Goal: Information Seeking & Learning: Check status

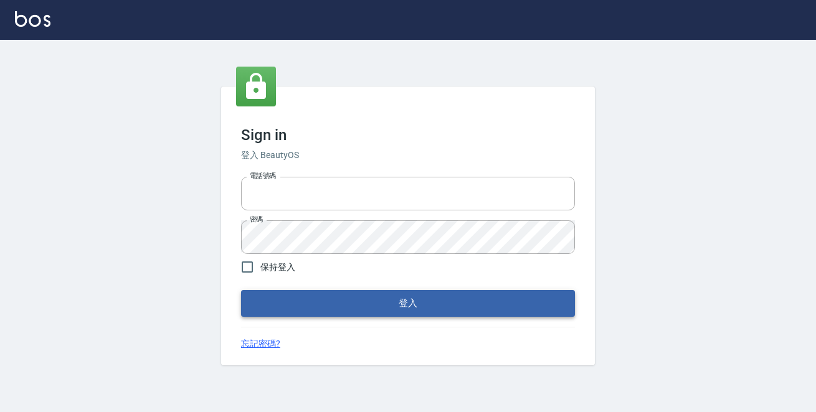
type input "0229470385"
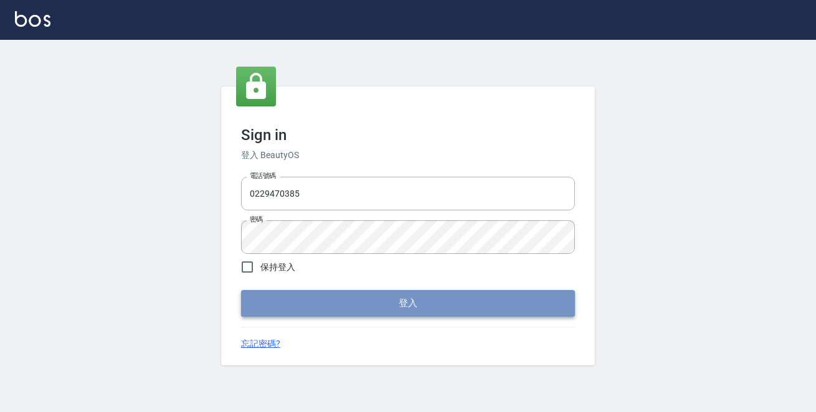
click at [376, 300] on button "登入" at bounding box center [408, 303] width 334 height 26
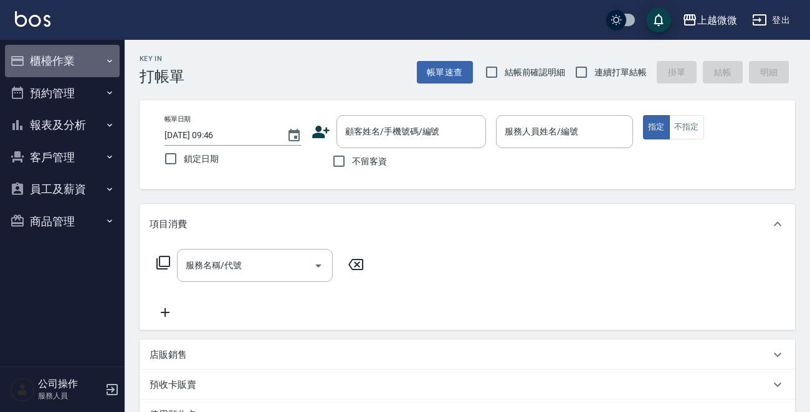
click at [99, 60] on button "櫃檯作業" at bounding box center [62, 61] width 115 height 32
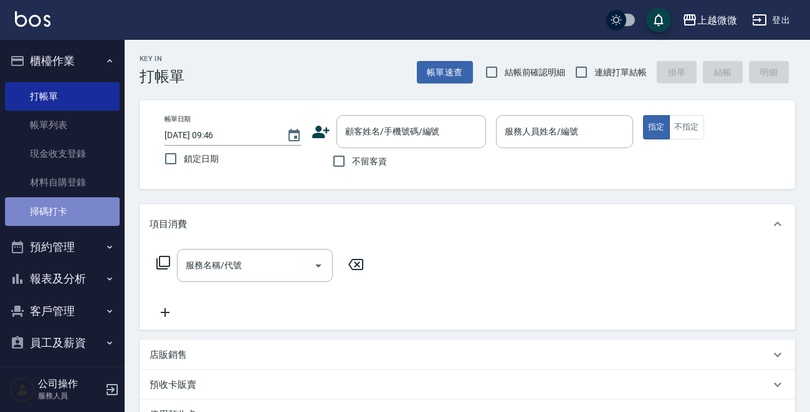
click at [76, 202] on link "掃碼打卡" at bounding box center [62, 211] width 115 height 29
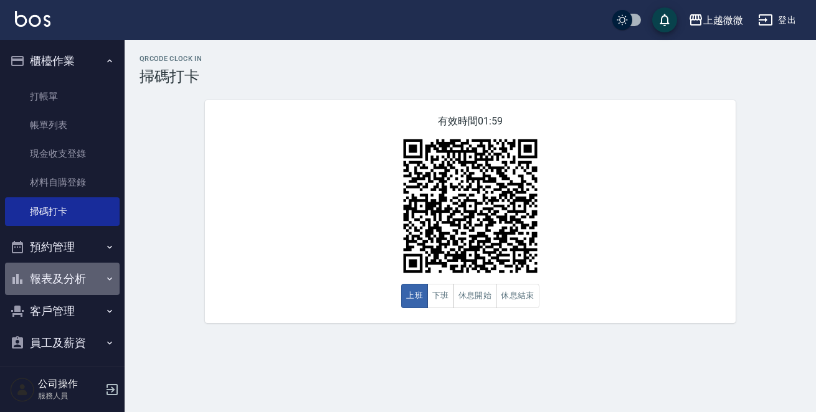
click at [77, 275] on button "報表及分析" at bounding box center [62, 279] width 115 height 32
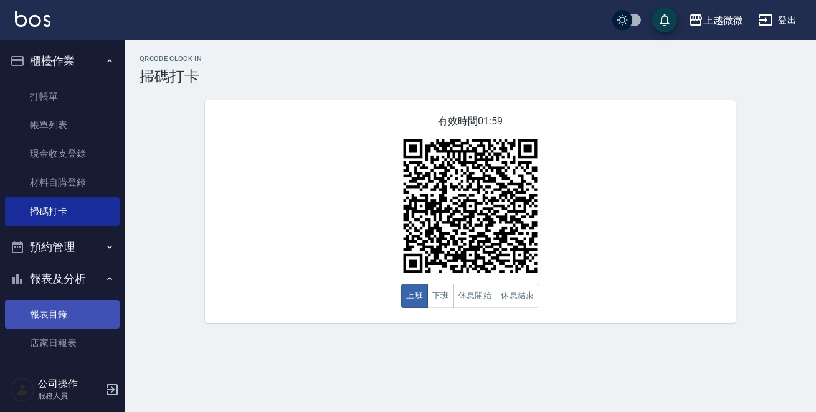
click at [63, 306] on link "報表目錄" at bounding box center [62, 314] width 115 height 29
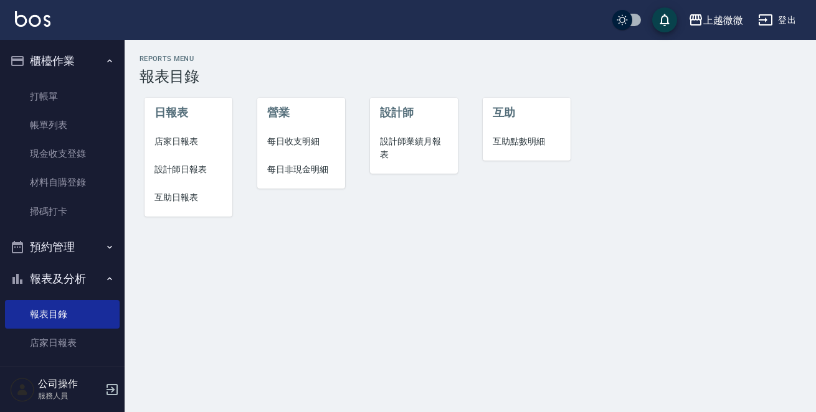
click at [196, 144] on span "店家日報表" at bounding box center [188, 141] width 68 height 13
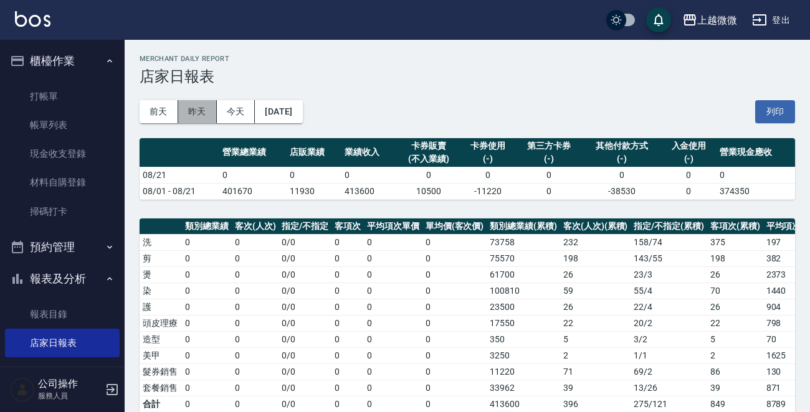
click at [197, 111] on button "昨天" at bounding box center [197, 111] width 39 height 23
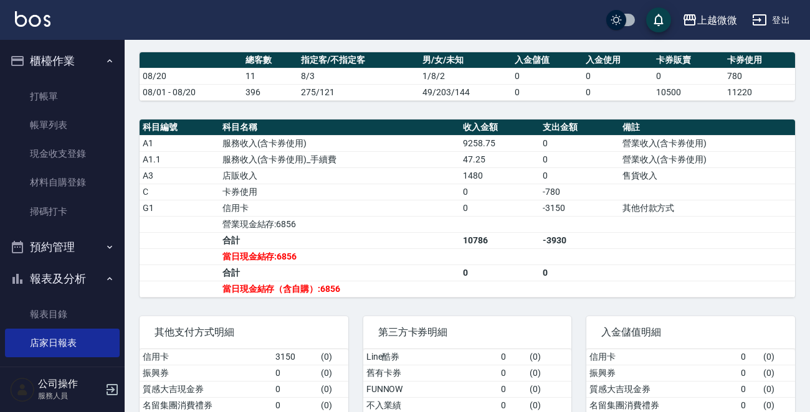
scroll to position [434, 0]
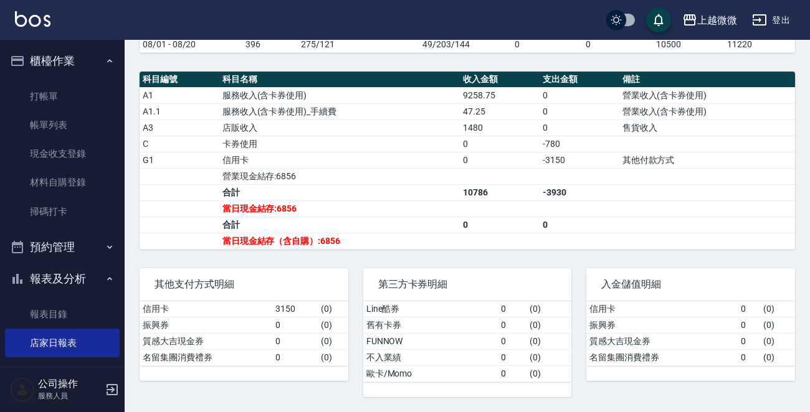
click at [77, 228] on ul "打帳單 帳單列表 現金收支登錄 材料自購登錄 掃碼打卡" at bounding box center [62, 154] width 115 height 154
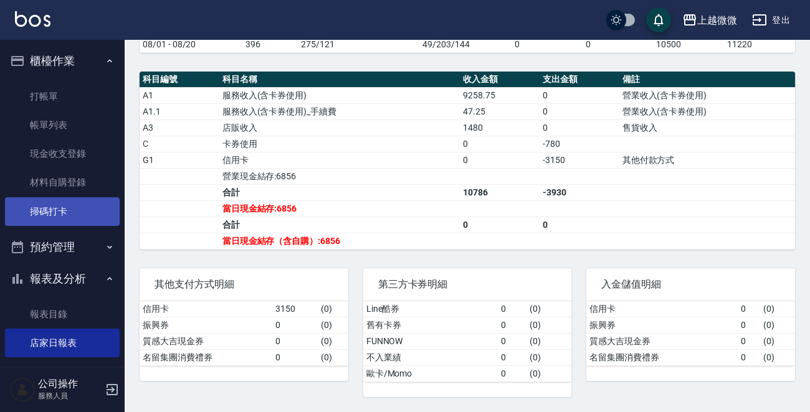
click at [79, 215] on link "掃碼打卡" at bounding box center [62, 211] width 115 height 29
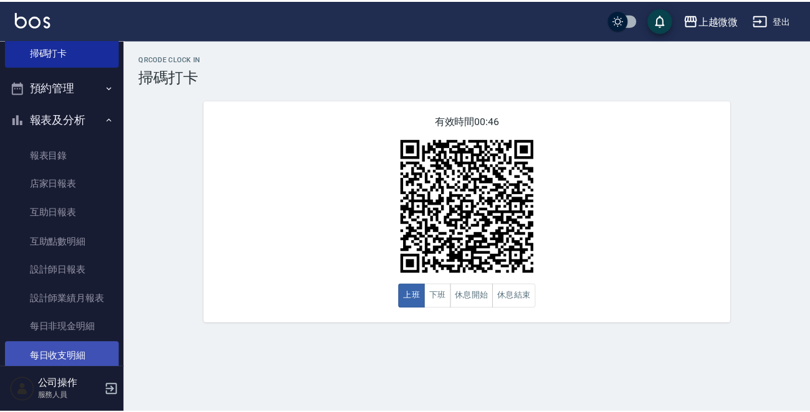
scroll to position [280, 0]
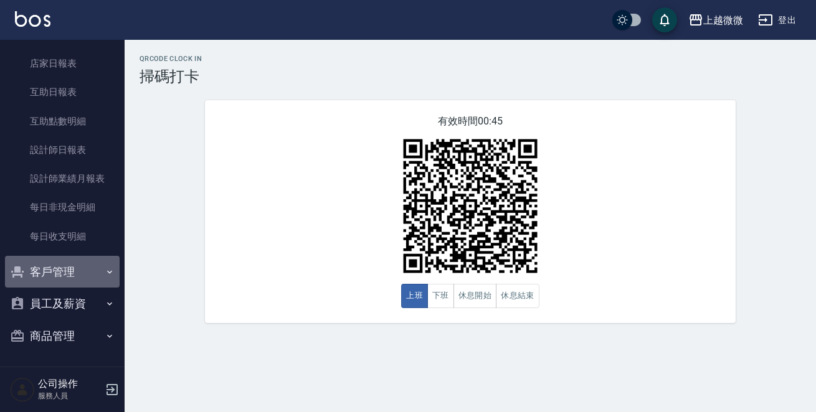
click at [74, 275] on button "客戶管理" at bounding box center [62, 272] width 115 height 32
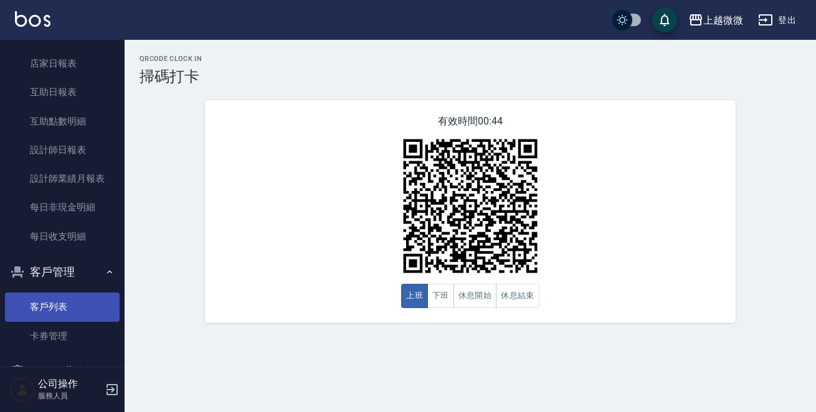
click at [68, 304] on link "客戶列表" at bounding box center [62, 307] width 115 height 29
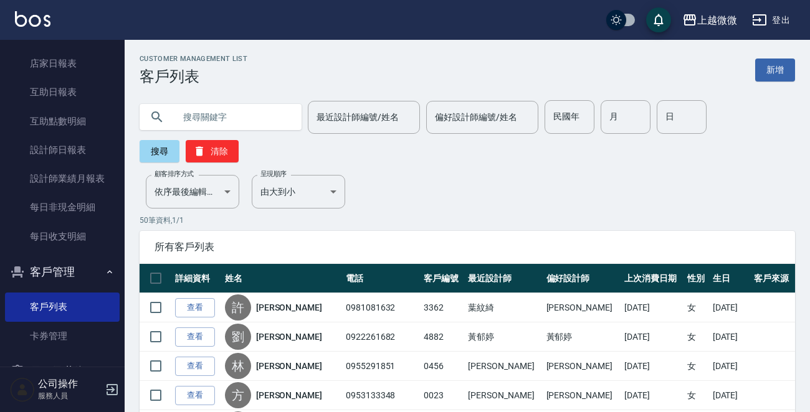
click at [205, 121] on input "text" at bounding box center [232, 117] width 117 height 34
paste input "0920071777"
click at [161, 148] on button "搜尋" at bounding box center [159, 151] width 40 height 22
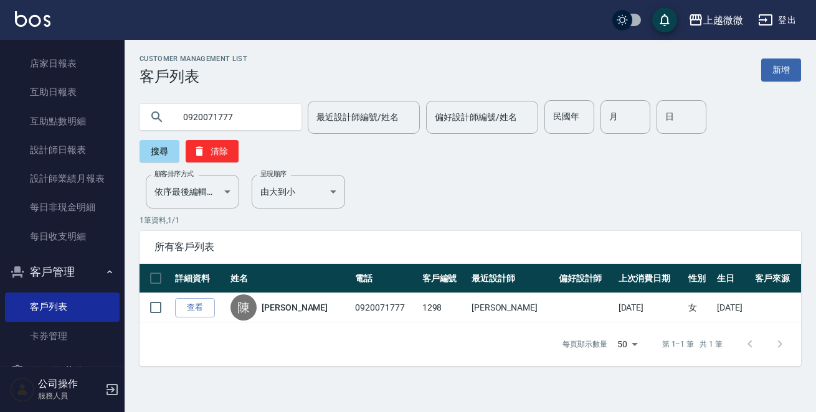
click at [230, 106] on input "0920071777" at bounding box center [232, 117] width 117 height 34
type input "092007177"
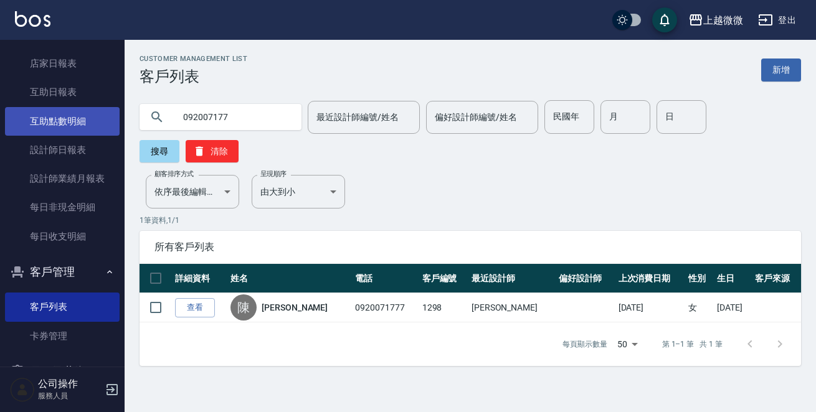
drag, startPoint x: 232, startPoint y: 116, endPoint x: 45, endPoint y: 118, distance: 186.2
click at [45, 118] on div "上越微微 登出 櫃檯作業 打帳單 帳單列表 現金收支登錄 材料自購登錄 掃碼打卡 預約管理 預約管理 單日預約紀錄 單週預約紀錄 報表及分析 報表目錄 店家日…" at bounding box center [408, 206] width 816 height 412
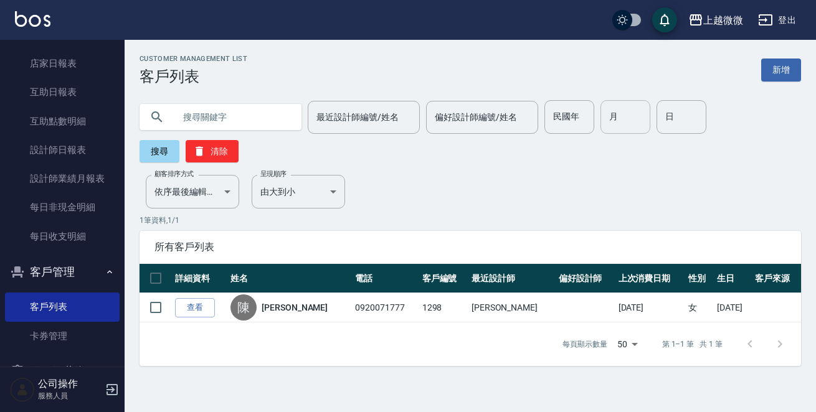
click at [605, 121] on input "月" at bounding box center [625, 117] width 50 height 34
type input "8"
drag, startPoint x: 667, startPoint y: 128, endPoint x: 693, endPoint y: 130, distance: 26.2
click at [668, 128] on input "日" at bounding box center [681, 117] width 50 height 34
type input "22"
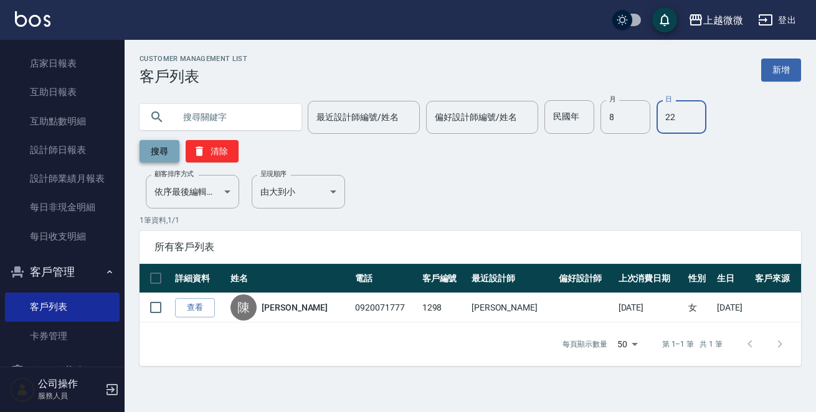
click at [179, 140] on button "搜尋" at bounding box center [159, 151] width 40 height 22
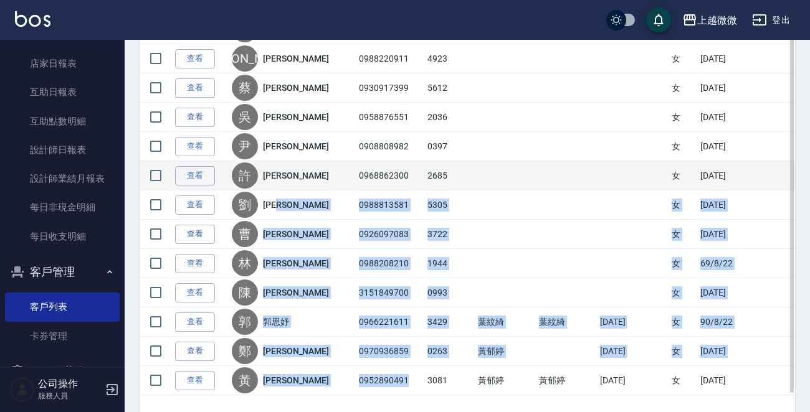
scroll to position [128, 0]
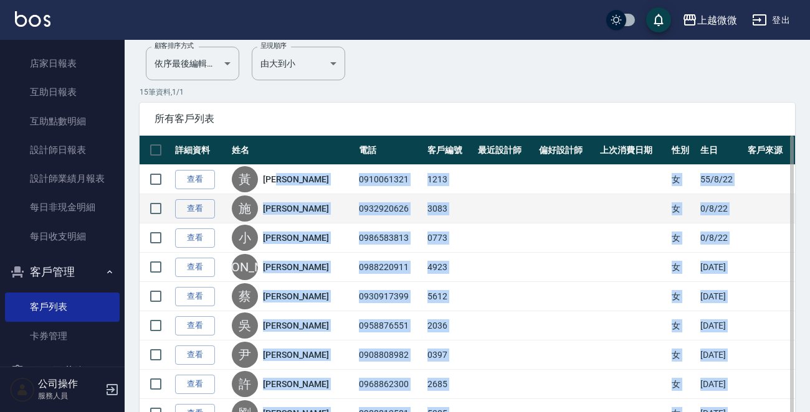
drag, startPoint x: 375, startPoint y: 336, endPoint x: 315, endPoint y: 221, distance: 129.5
click at [311, 181] on tbody "查看 [PERSON_NAME] 0910061321 1213 女 [DATE] 查看 施 [PERSON_NAME] 0932920626 3083 女 …" at bounding box center [466, 384] width 655 height 439
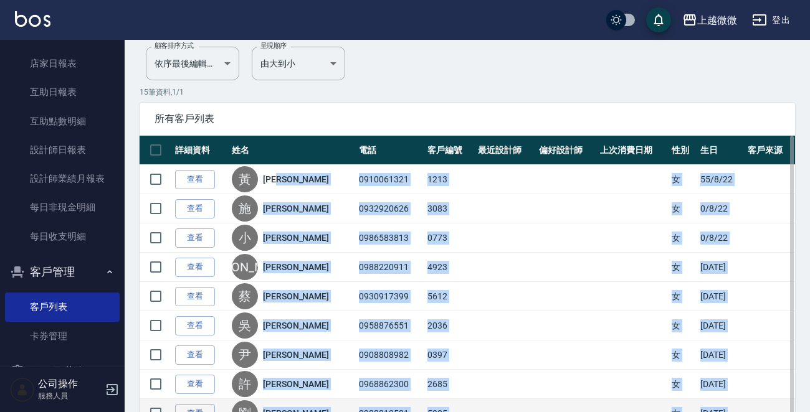
copy tbody "[PERSON_NAME]0910061321 1213 女 [DATE] 查看 施 [PERSON_NAME] 0932920626 3083 女 0/8/…"
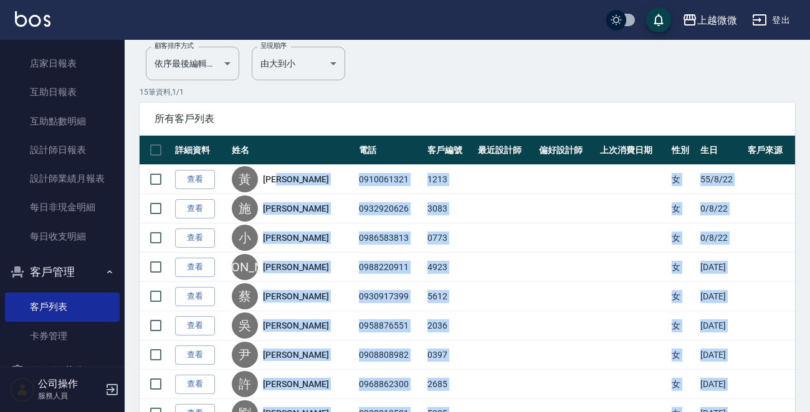
click at [31, 17] on img at bounding box center [32, 19] width 35 height 16
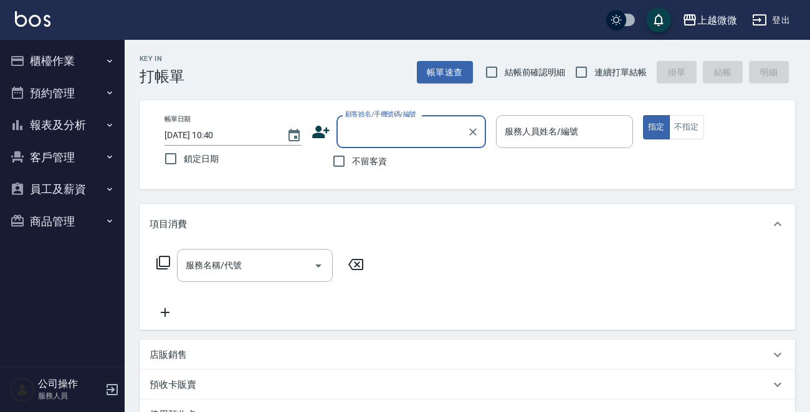
click at [76, 153] on button "客戶管理" at bounding box center [62, 157] width 115 height 32
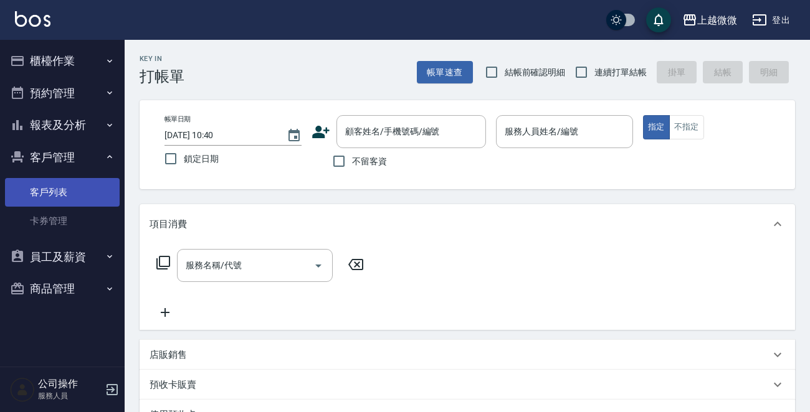
click at [46, 192] on link "客戶列表" at bounding box center [62, 192] width 115 height 29
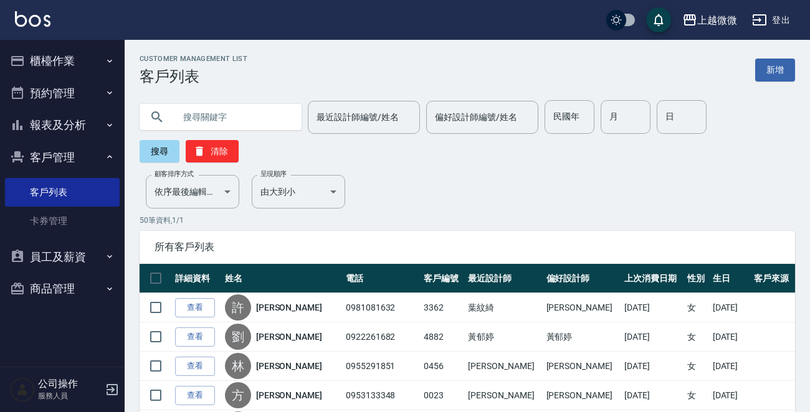
click at [97, 121] on button "報表及分析" at bounding box center [62, 125] width 115 height 32
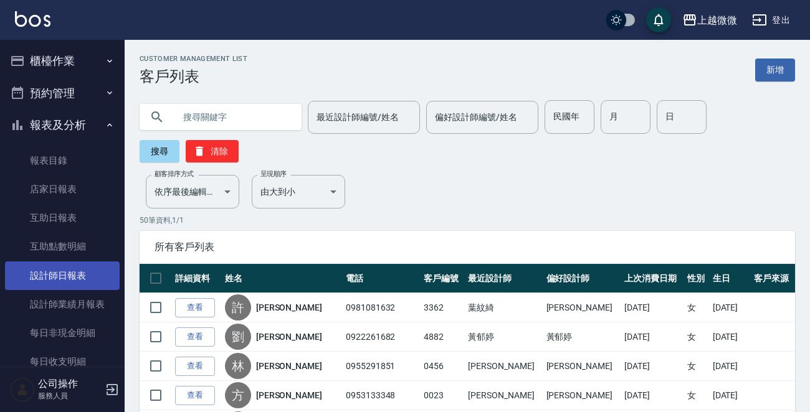
click at [74, 267] on link "設計師日報表" at bounding box center [62, 276] width 115 height 29
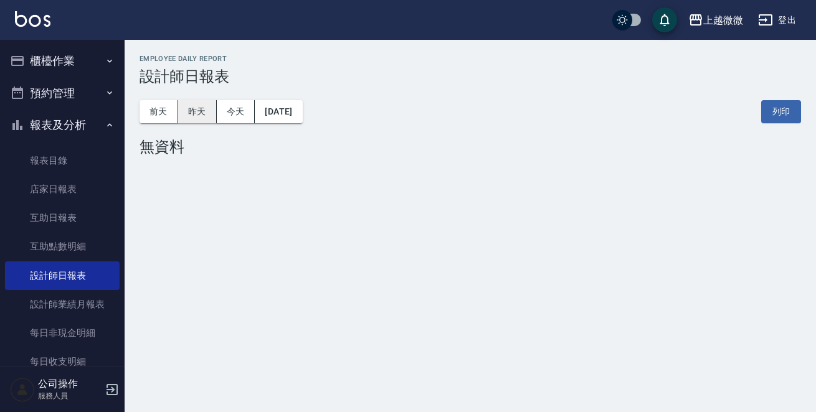
click at [192, 108] on button "昨天" at bounding box center [197, 111] width 39 height 23
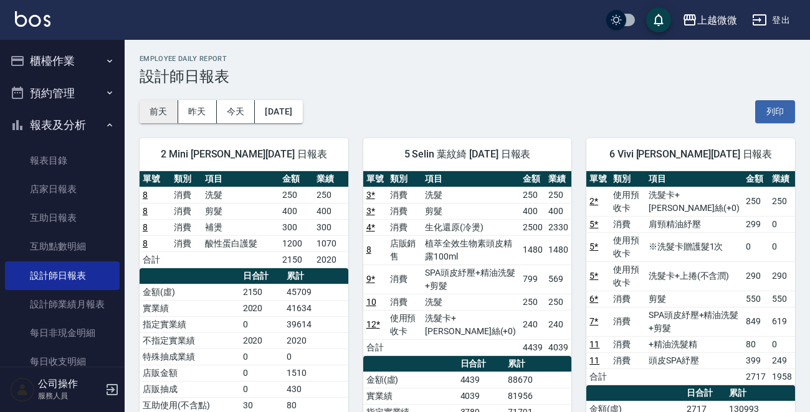
click at [161, 106] on button "前天" at bounding box center [158, 111] width 39 height 23
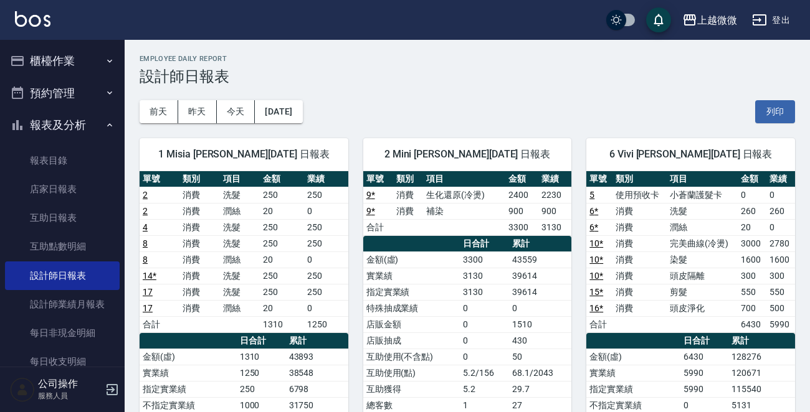
click at [32, 17] on img at bounding box center [32, 19] width 35 height 16
